Goal: Contribute content: Add original content to the website for others to see

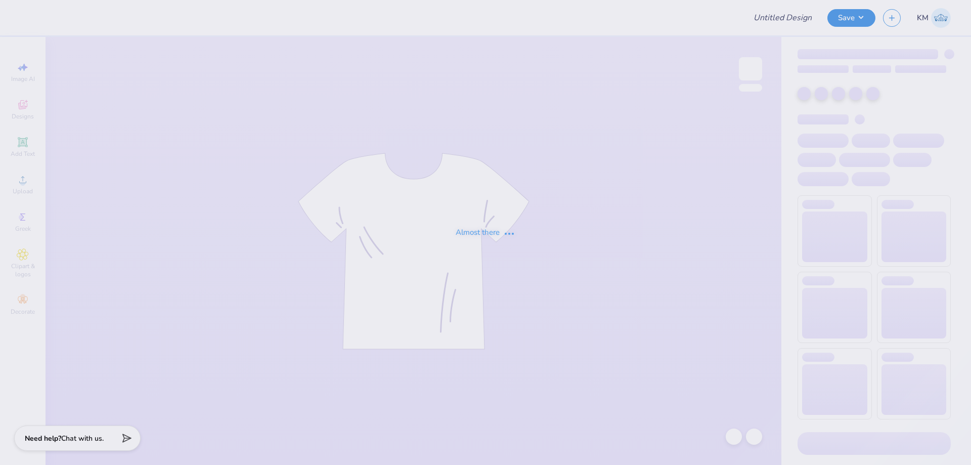
type input "Id like to see this but instead of kappa id like to see DEEGEE"
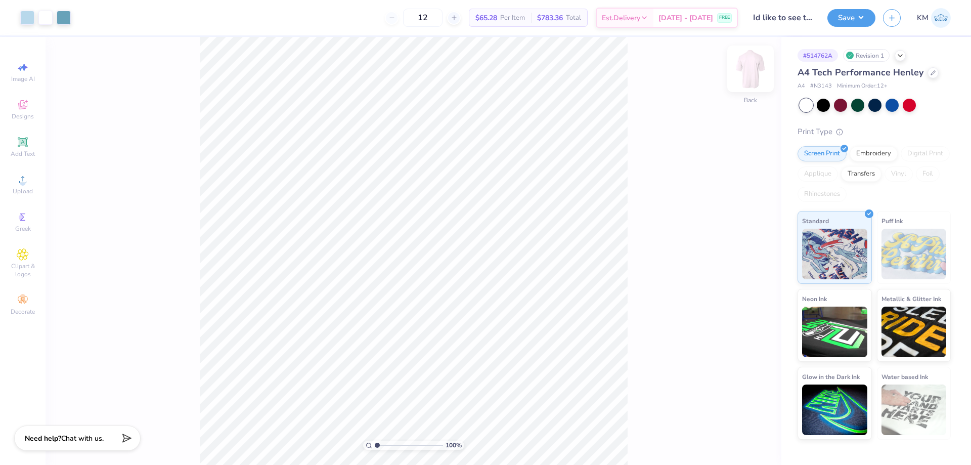
click at [749, 67] on img at bounding box center [750, 69] width 40 height 40
click at [739, 82] on div "Front" at bounding box center [750, 75] width 23 height 36
click at [747, 72] on img at bounding box center [750, 69] width 40 height 40
click at [764, 66] on img at bounding box center [750, 69] width 40 height 40
click at [481, 295] on li "Download vector" at bounding box center [497, 295] width 79 height 20
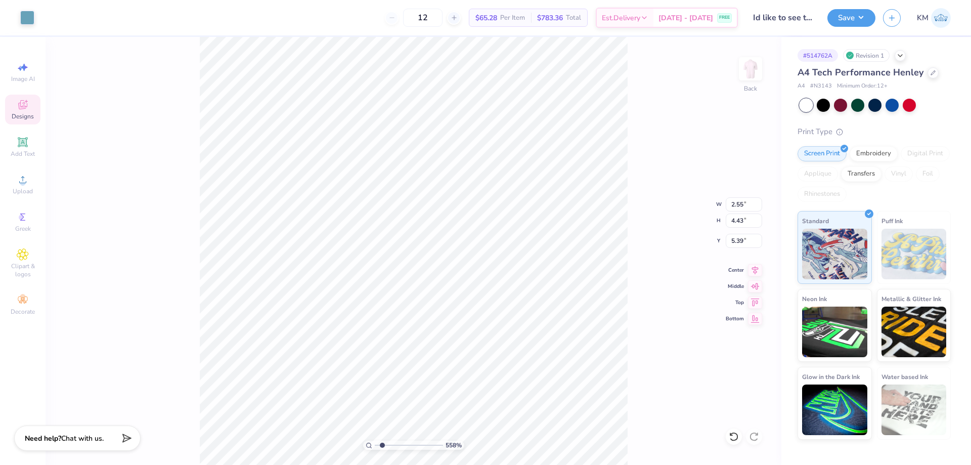
type input "1"
click at [375, 440] on input "range" at bounding box center [409, 444] width 68 height 9
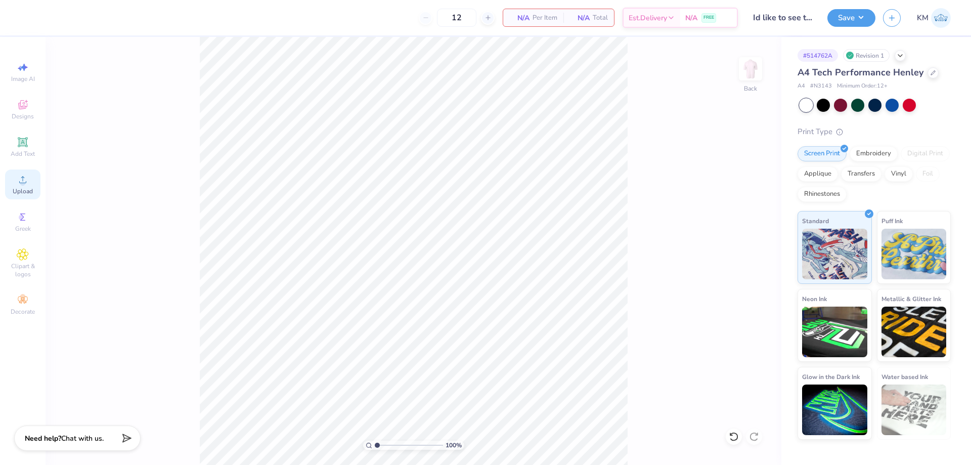
click at [23, 178] on icon at bounding box center [22, 179] width 7 height 7
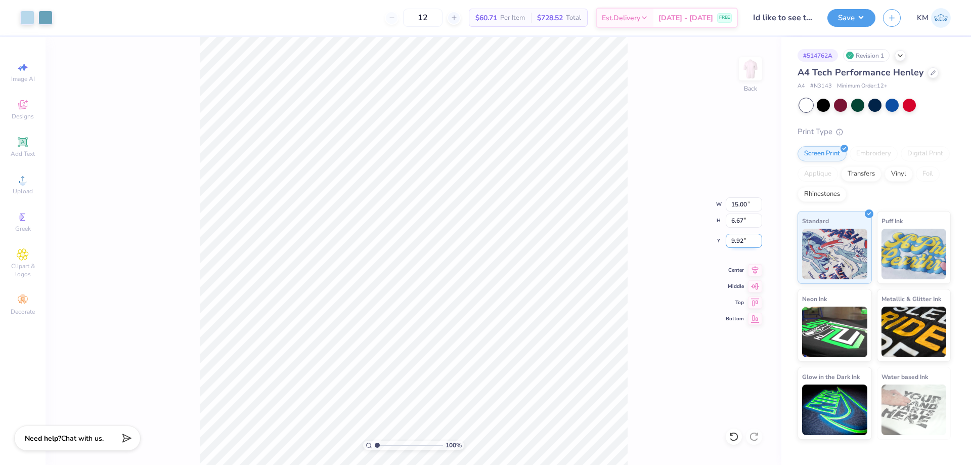
click at [743, 239] on input "9.92" at bounding box center [743, 241] width 36 height 14
type input "9"
type input "3.00"
click at [736, 430] on div at bounding box center [733, 436] width 16 height 16
type input "9.92"
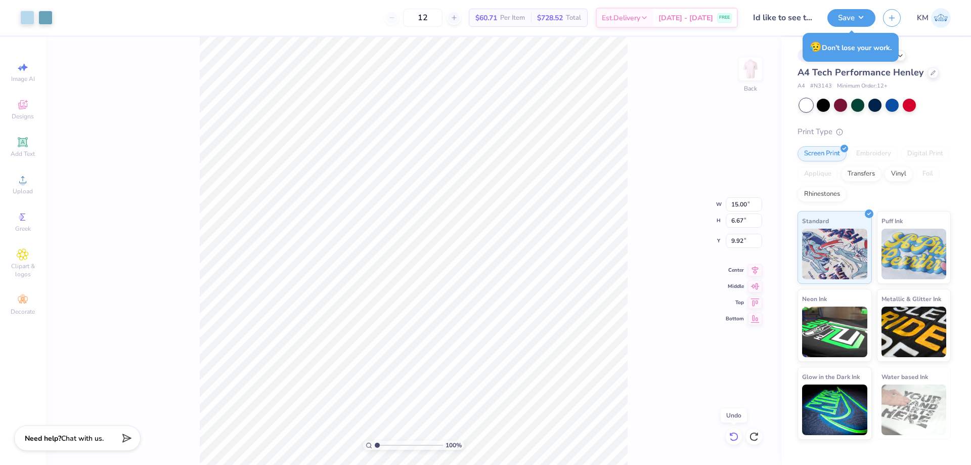
click at [736, 430] on div at bounding box center [733, 436] width 16 height 16
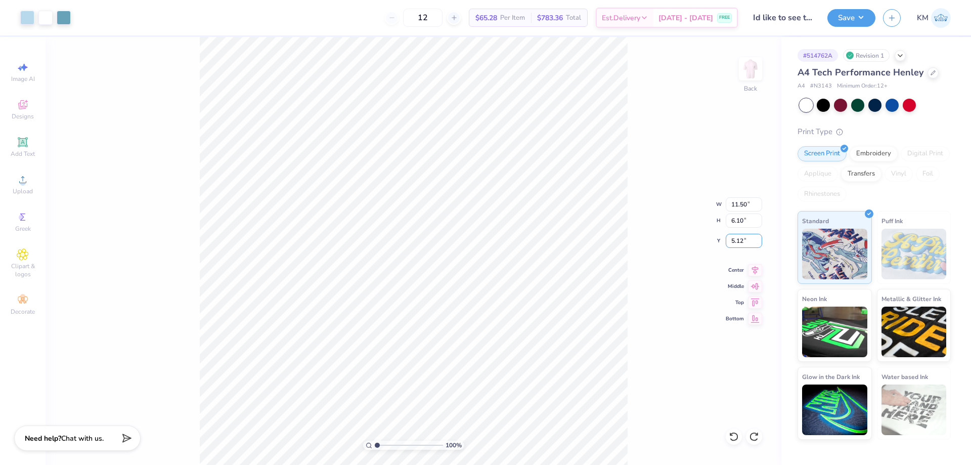
drag, startPoint x: 743, startPoint y: 240, endPoint x: 700, endPoint y: 249, distance: 43.3
click at [700, 249] on div "100 % Back W 11.50 11.50 " H 6.10 6.10 " Y 5.12 5.12 " Center Middle Top Bottom" at bounding box center [412, 251] width 735 height 428
click at [135, 373] on div "100 % Back" at bounding box center [412, 251] width 735 height 428
click at [448, 346] on li "Group" at bounding box center [475, 354] width 79 height 20
click at [738, 240] on input "5.12" at bounding box center [743, 241] width 36 height 14
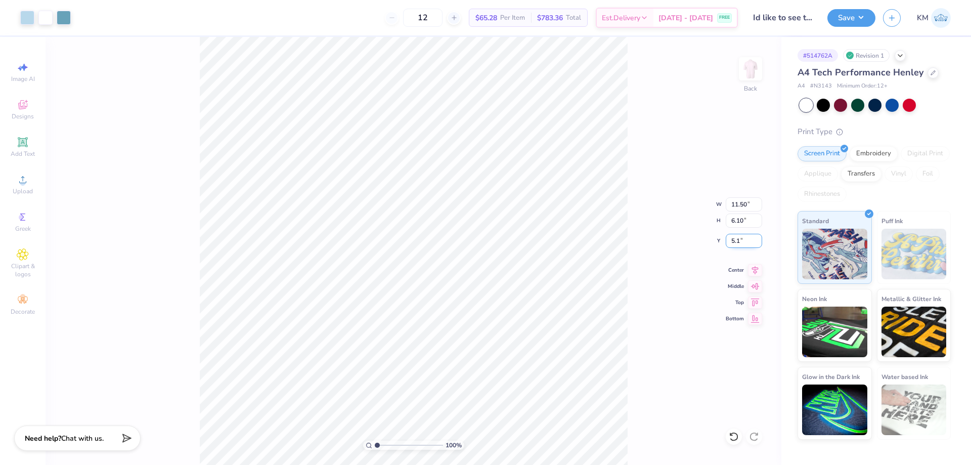
type input "5"
type input "4.00"
drag, startPoint x: 743, startPoint y: 241, endPoint x: 713, endPoint y: 241, distance: 29.3
click at [713, 241] on div "100 % Back W 11.50 11.50 " H 6.10 6.10 " Y 4.00 4.00 " Center Middle Top Bottom" at bounding box center [412, 251] width 735 height 428
click at [738, 241] on input "4.00" at bounding box center [743, 241] width 36 height 14
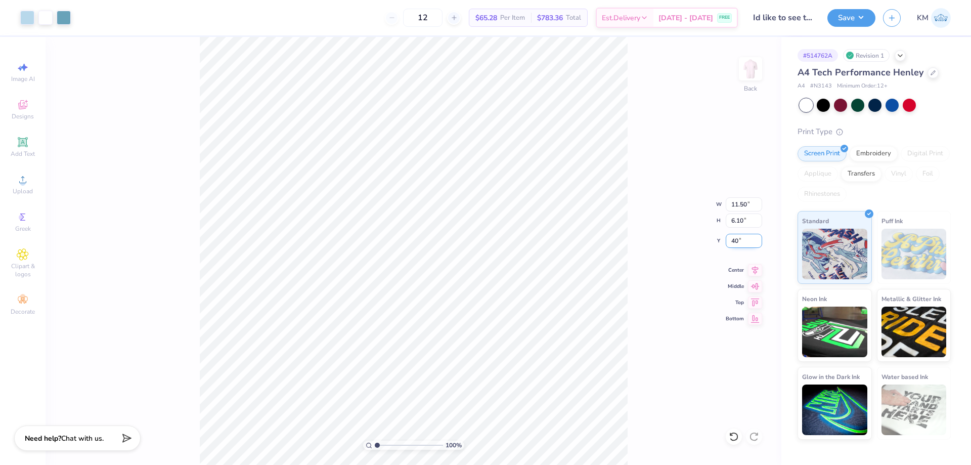
type input "0"
type input "4.50"
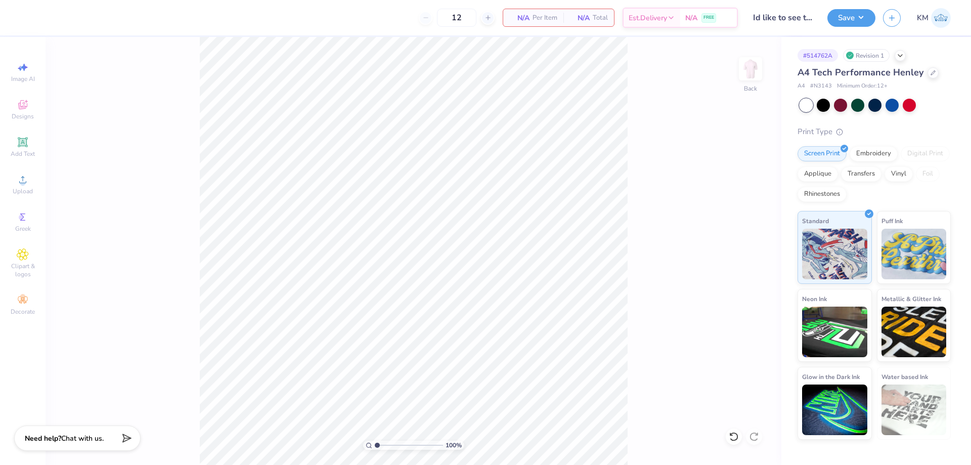
type input "N3143"
click at [22, 194] on span "Upload" at bounding box center [23, 191] width 20 height 8
click at [35, 184] on div "Upload" at bounding box center [22, 184] width 35 height 30
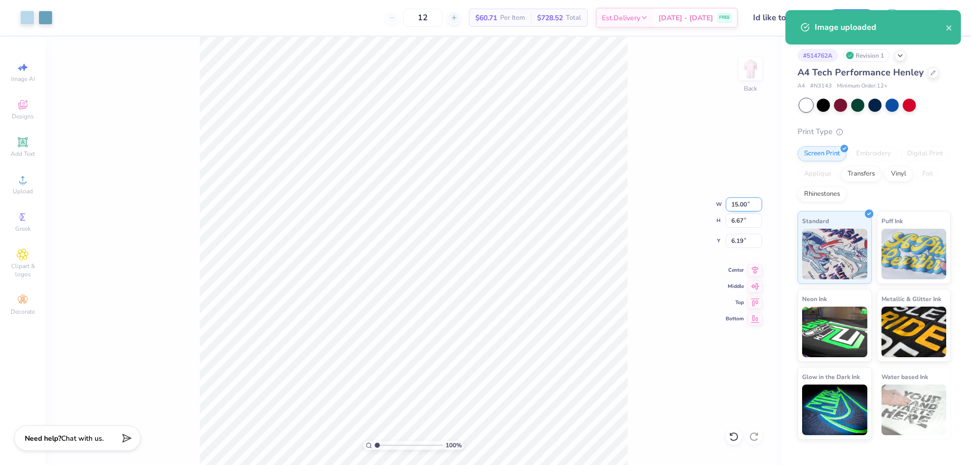
type input "6.19"
click at [737, 204] on input "15.00" at bounding box center [743, 204] width 36 height 14
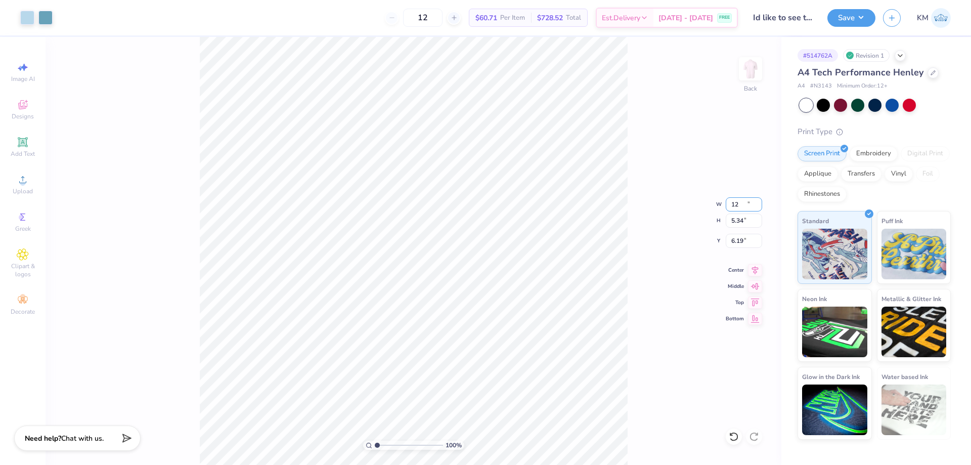
type input "12.00"
type input "5.34"
click at [739, 238] on input "6.86" at bounding box center [743, 241] width 36 height 14
drag, startPoint x: 741, startPoint y: 239, endPoint x: 729, endPoint y: 240, distance: 12.2
click at [729, 240] on input "3.00" at bounding box center [743, 241] width 36 height 14
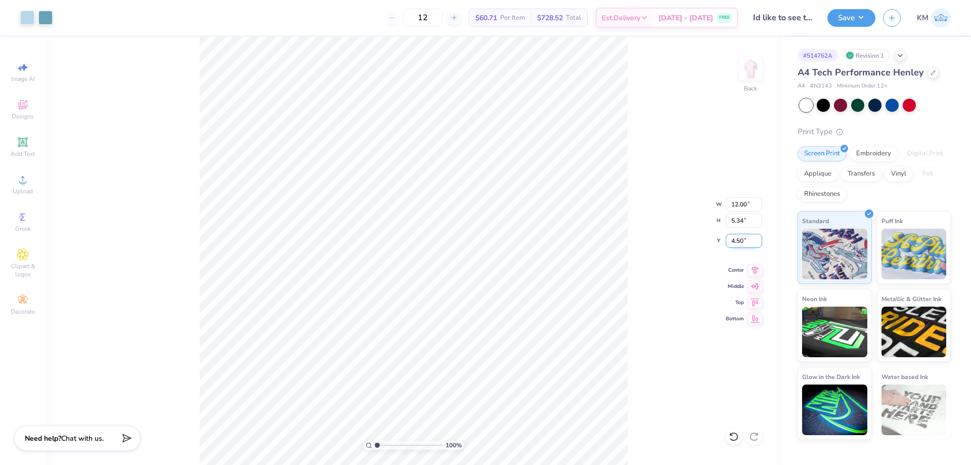
type input "4.50"
click at [678, 231] on div "100 % Back W 12.00 12.00 " H 5.34 5.34 " Y 4.50 4.50 " Center Middle Top Bottom" at bounding box center [412, 251] width 735 height 428
click at [849, 17] on button "Save" at bounding box center [851, 17] width 48 height 18
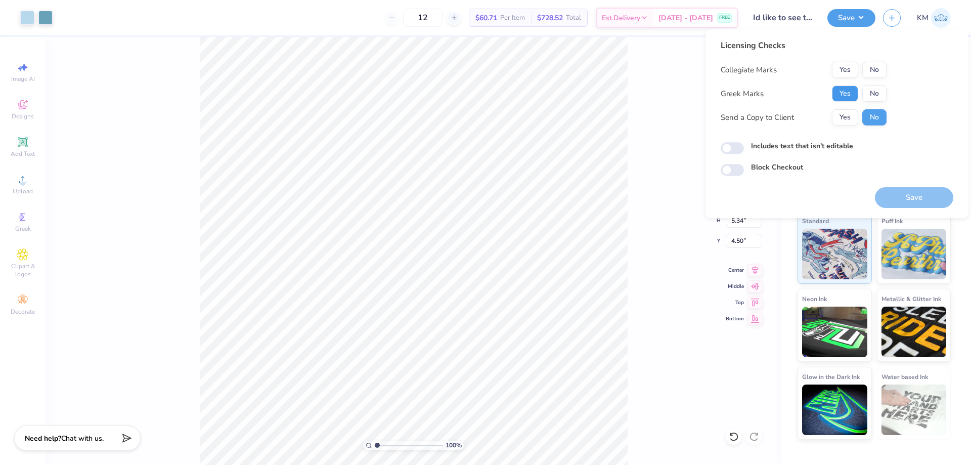
click at [845, 87] on button "Yes" at bounding box center [845, 93] width 26 height 16
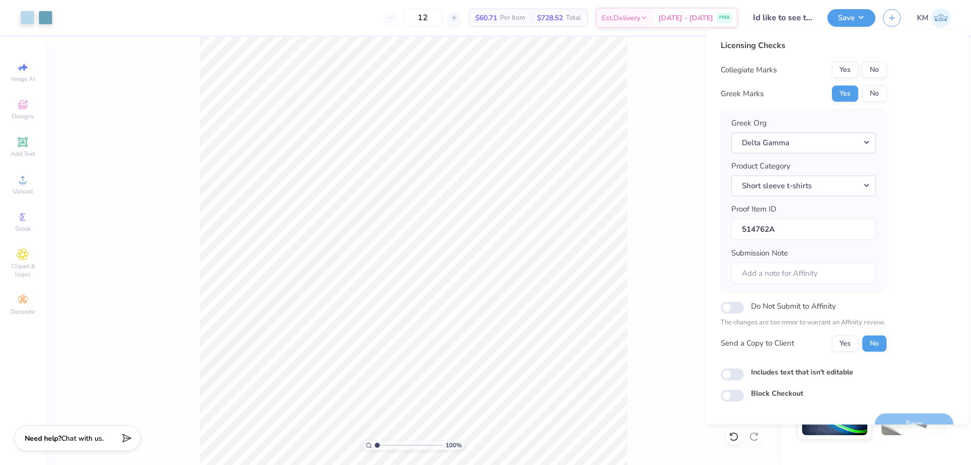
click at [876, 71] on button "No" at bounding box center [874, 70] width 24 height 16
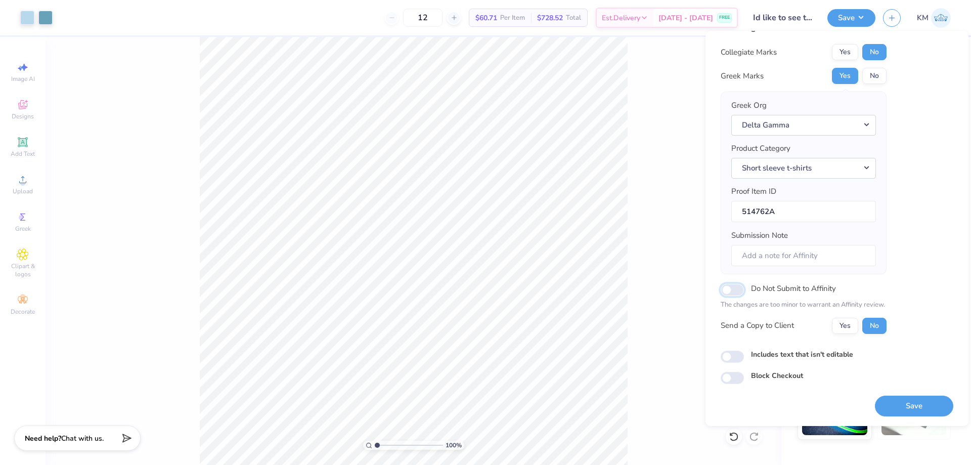
click at [728, 288] on input "Do Not Submit to Affinity" at bounding box center [731, 290] width 23 height 12
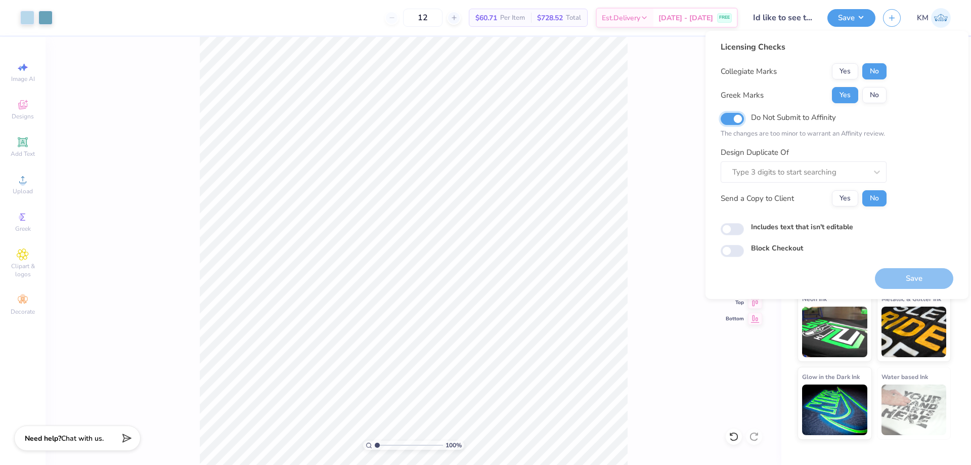
click at [729, 120] on input "Do Not Submit to Affinity" at bounding box center [731, 119] width 23 height 12
checkbox input "false"
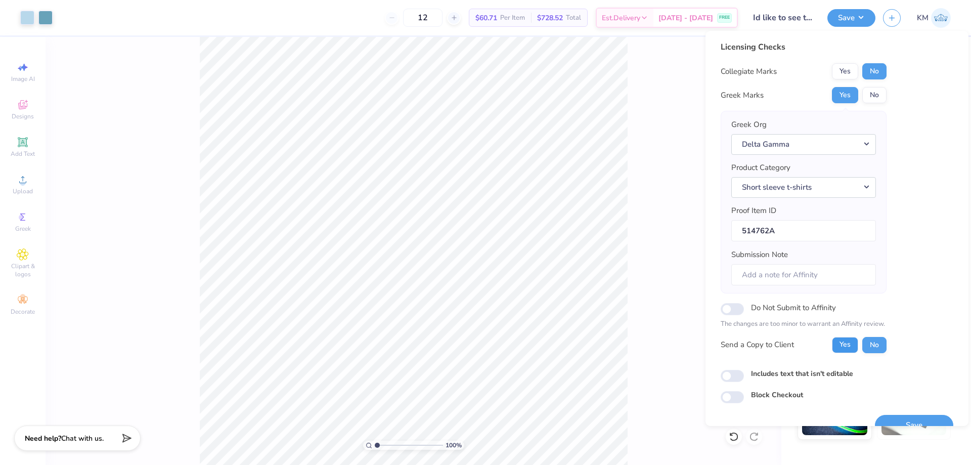
click at [842, 341] on button "Yes" at bounding box center [845, 345] width 26 height 16
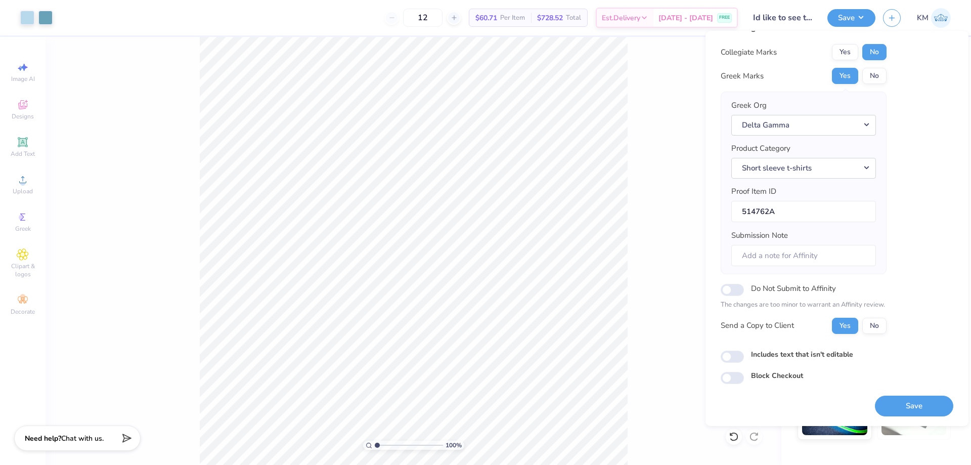
click at [891, 391] on div "Save" at bounding box center [914, 400] width 78 height 32
click at [894, 401] on button "Save" at bounding box center [914, 405] width 78 height 21
